Goal: Obtain resource: Download file/media

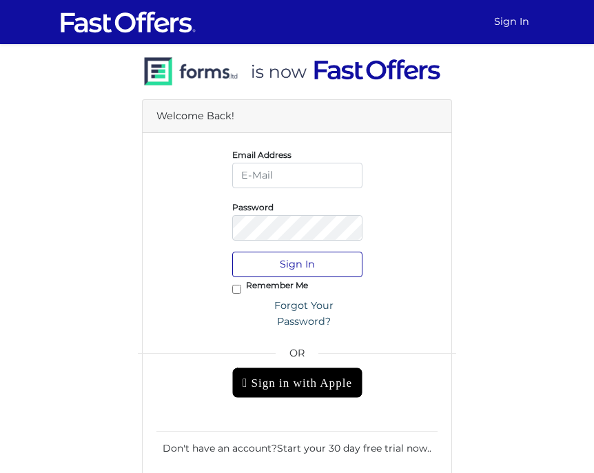
type input "[PERSON_NAME][EMAIL_ADDRESS][DOMAIN_NAME]"
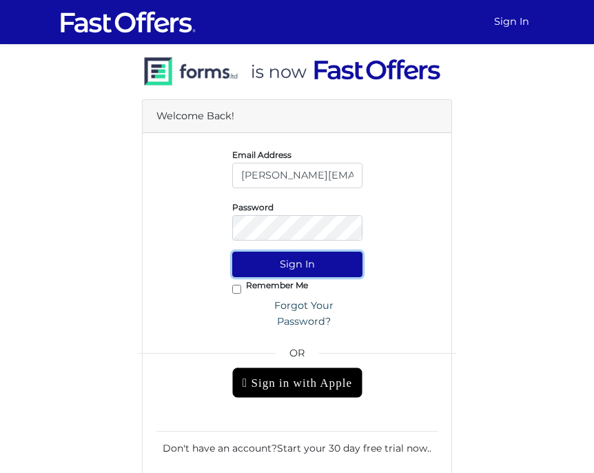
click at [339, 265] on button "Sign In" at bounding box center [297, 263] width 130 height 25
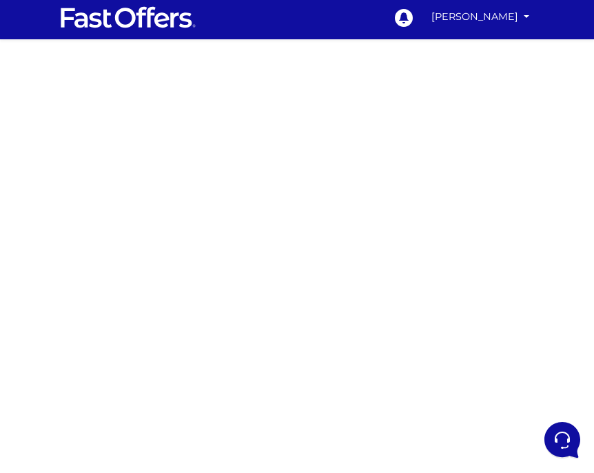
scroll to position [8, 0]
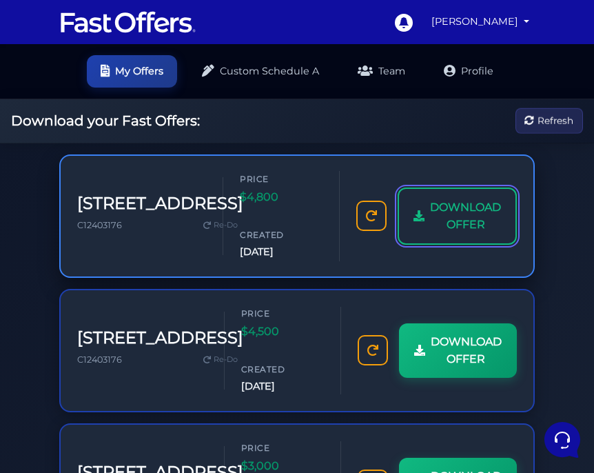
click at [442, 221] on span "DOWNLOAD OFFER" at bounding box center [465, 215] width 71 height 35
